Goal: Navigation & Orientation: Find specific page/section

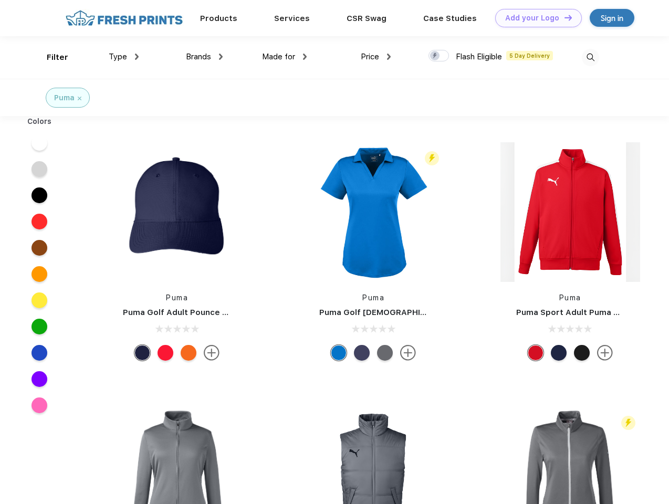
click at [534, 18] on link "Add your Logo Design Tool" at bounding box center [538, 18] width 87 height 18
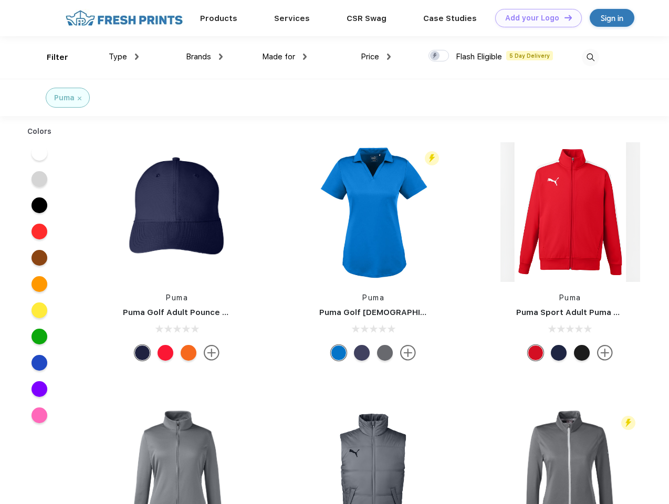
click at [0, 0] on div "Design Tool" at bounding box center [0, 0] width 0 height 0
click at [563, 17] on link "Add your Logo Design Tool" at bounding box center [538, 18] width 87 height 18
click at [50, 57] on div "Filter" at bounding box center [58, 57] width 22 height 12
click at [124, 57] on span "Type" at bounding box center [118, 56] width 18 height 9
click at [204, 57] on span "Brands" at bounding box center [198, 56] width 25 height 9
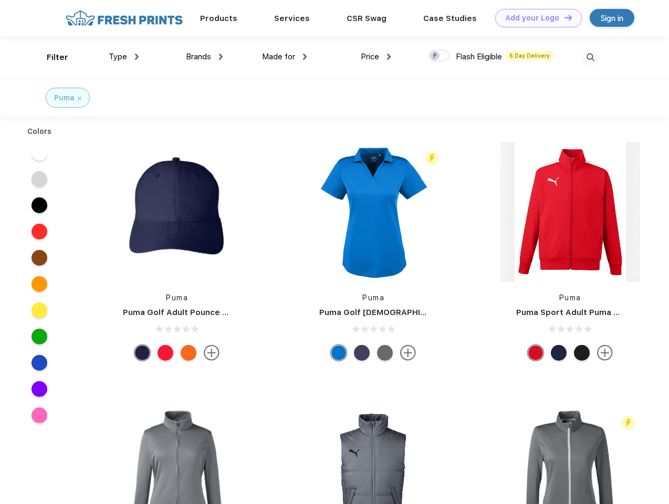
click at [284, 57] on span "Made for" at bounding box center [278, 56] width 33 height 9
click at [376, 57] on span "Price" at bounding box center [369, 56] width 18 height 9
click at [439, 56] on div at bounding box center [438, 56] width 20 height 12
click at [435, 56] on input "checkbox" at bounding box center [431, 52] width 7 height 7
click at [590, 57] on img at bounding box center [589, 57] width 17 height 17
